Goal: Task Accomplishment & Management: Use online tool/utility

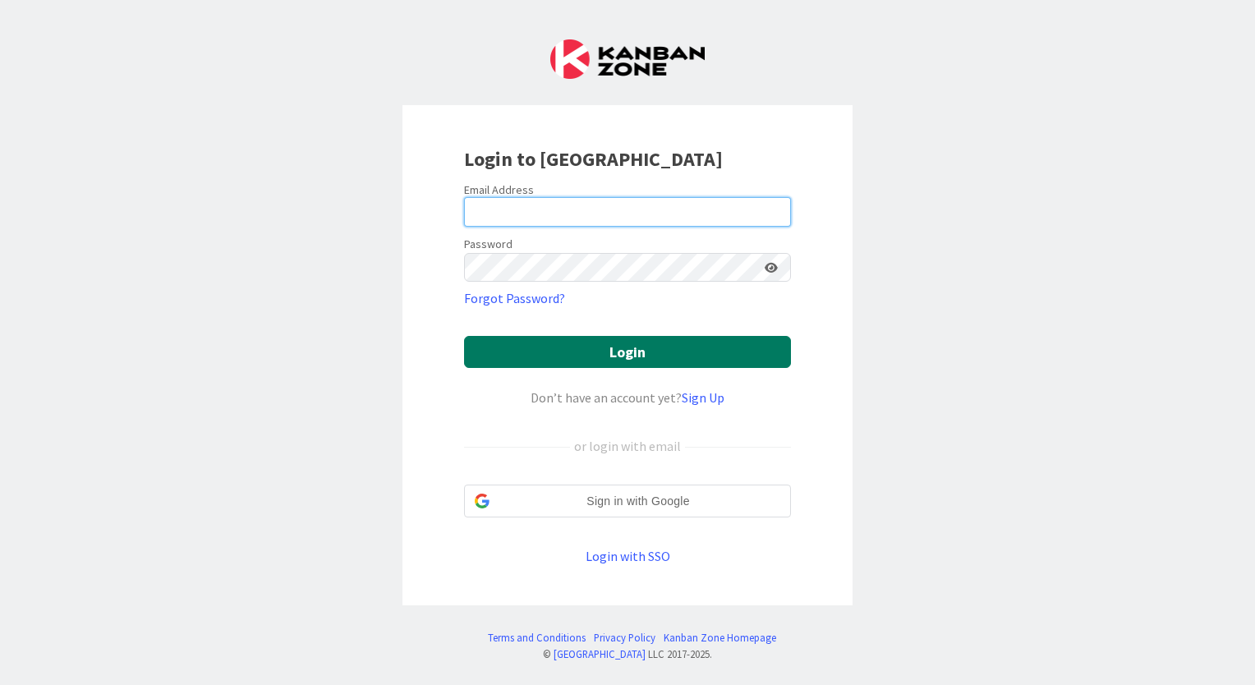
type input "[EMAIL_ADDRESS][DOMAIN_NAME]"
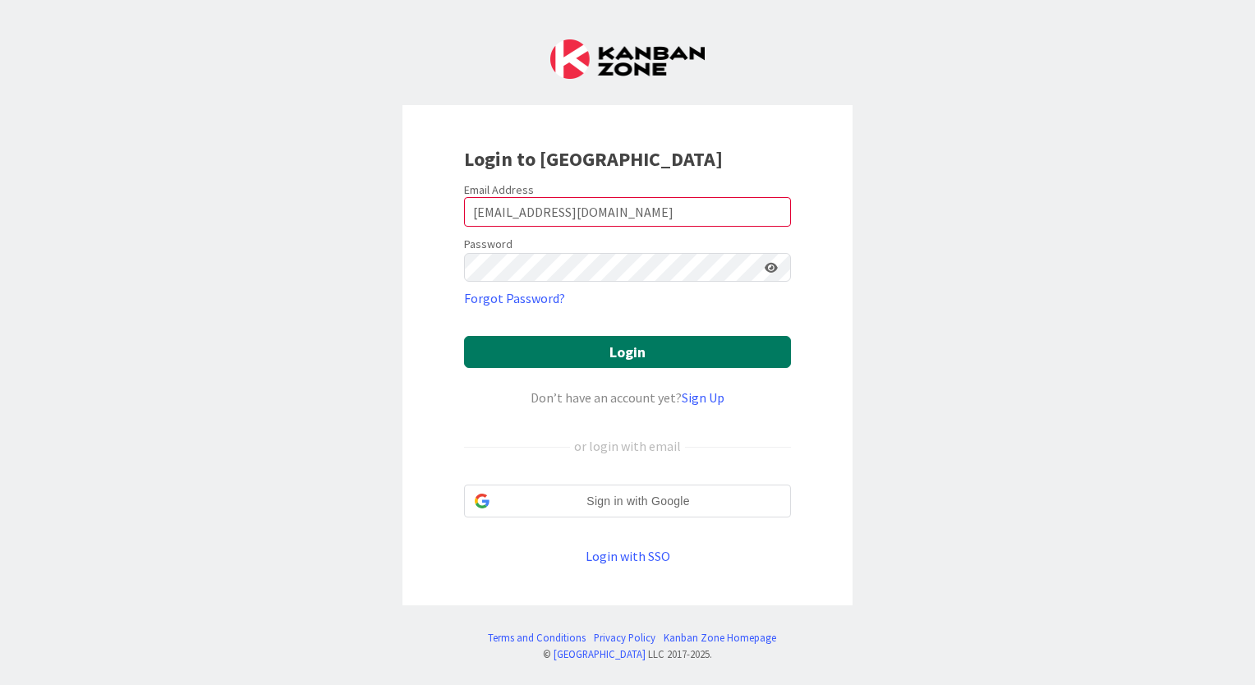
click at [647, 357] on button "Login" at bounding box center [627, 352] width 327 height 32
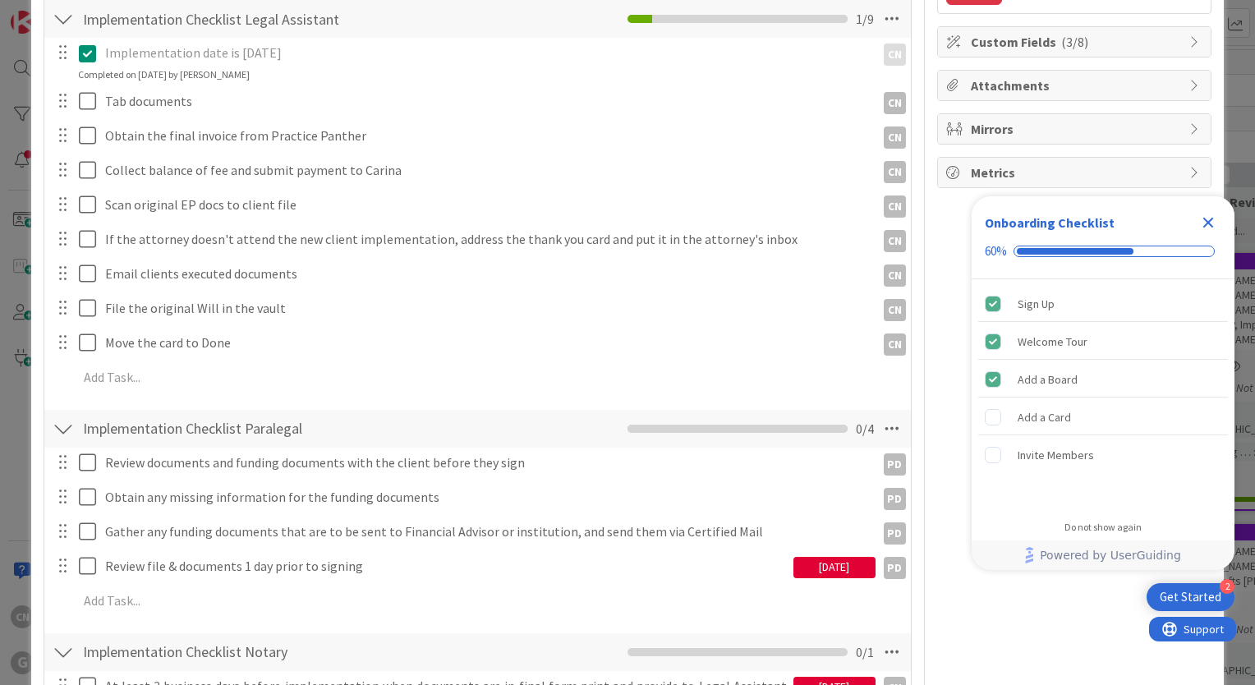
click at [1210, 221] on icon "Close Checklist" at bounding box center [1208, 223] width 11 height 11
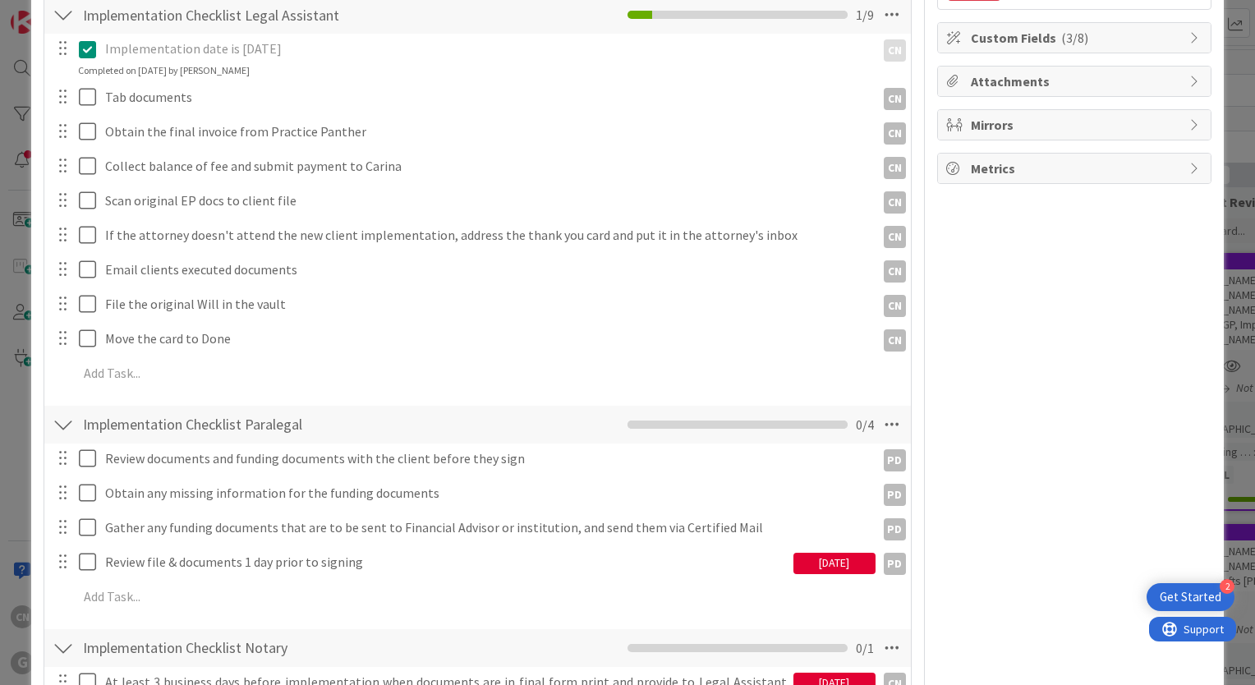
type textarea "x"
